Goal: Transaction & Acquisition: Purchase product/service

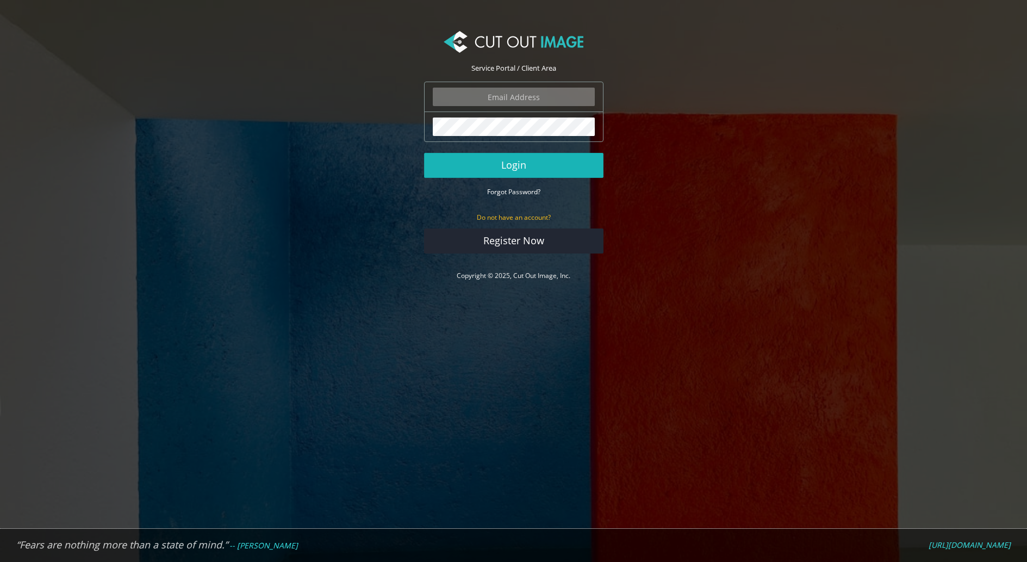
type input "russ@rokwood.com"
click at [521, 165] on button "Login" at bounding box center [513, 165] width 179 height 25
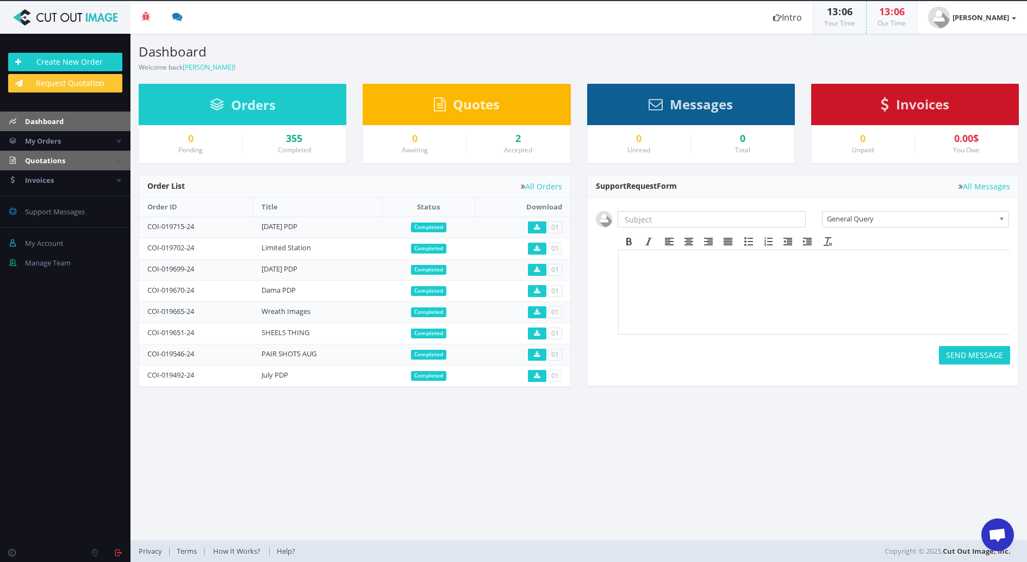
click at [51, 159] on span "Quotations" at bounding box center [45, 160] width 40 height 10
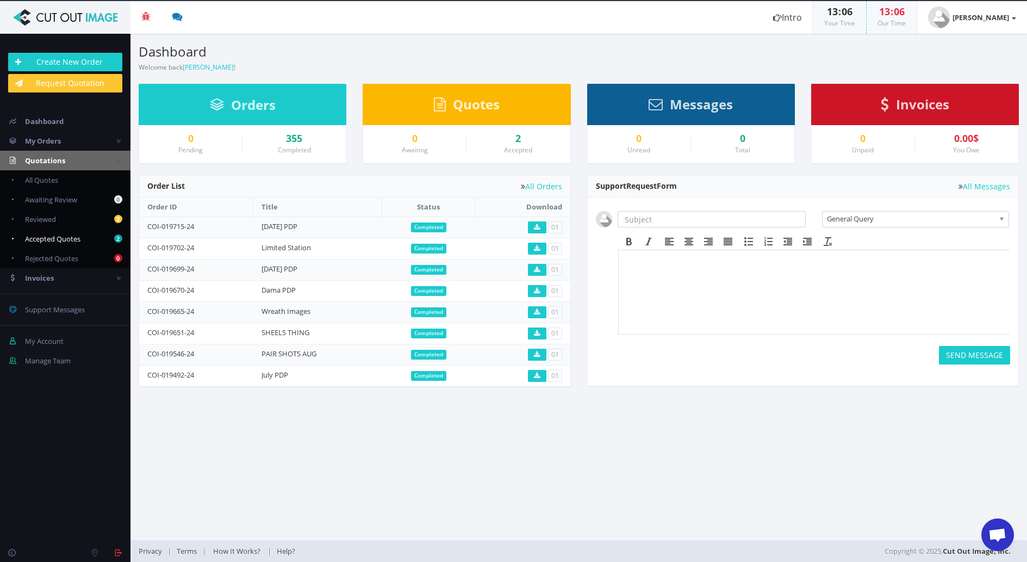
click at [41, 237] on span "Accepted Quotes" at bounding box center [52, 239] width 55 height 10
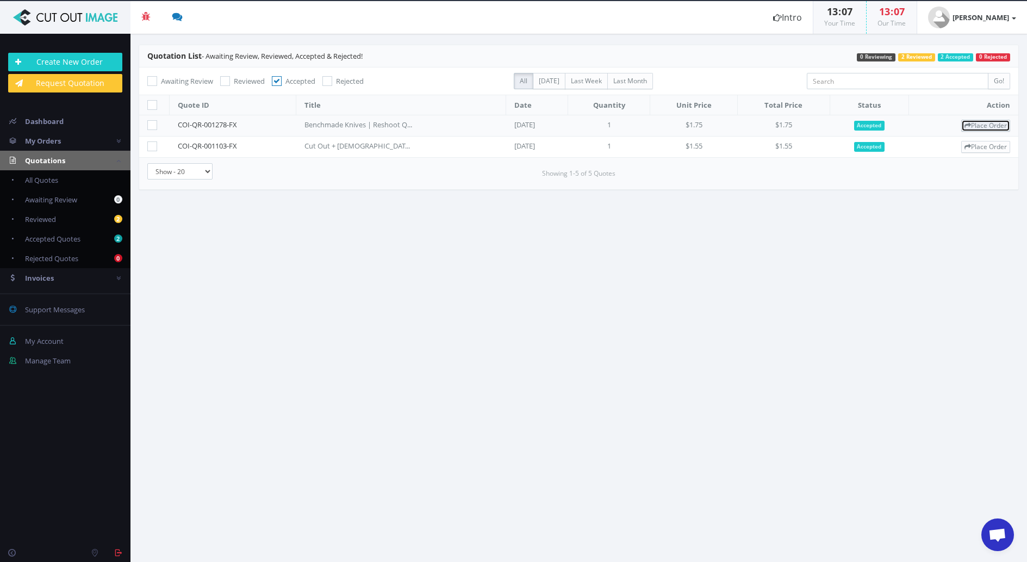
click at [996, 127] on link "Place Order" at bounding box center [985, 126] width 49 height 12
